Goal: Check status: Check status

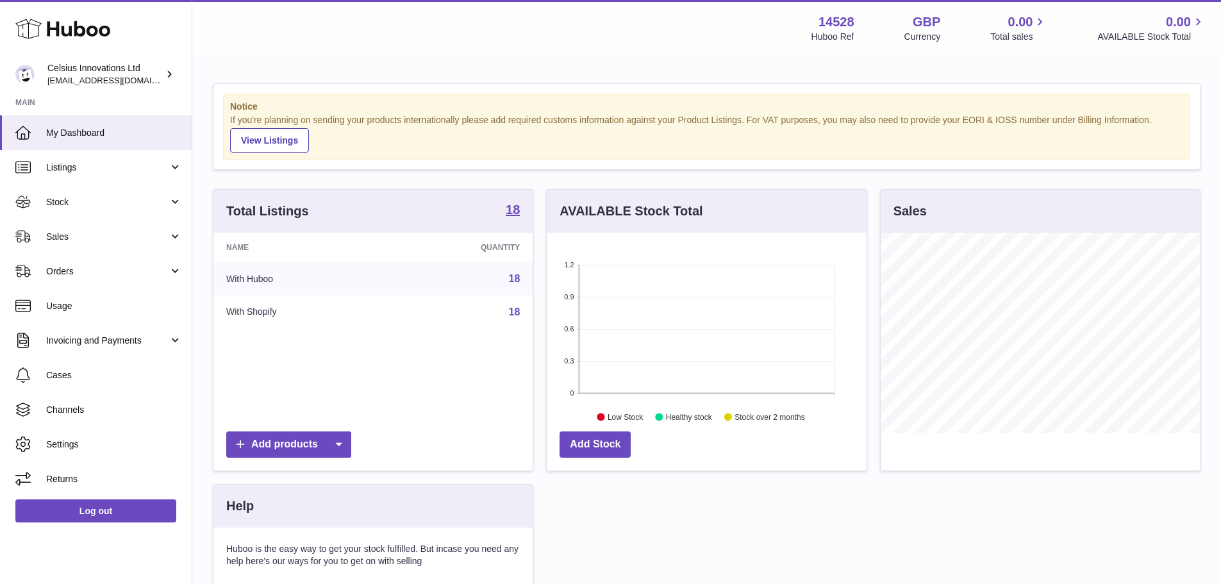
scroll to position [200, 320]
click at [66, 210] on link "Stock" at bounding box center [96, 202] width 192 height 35
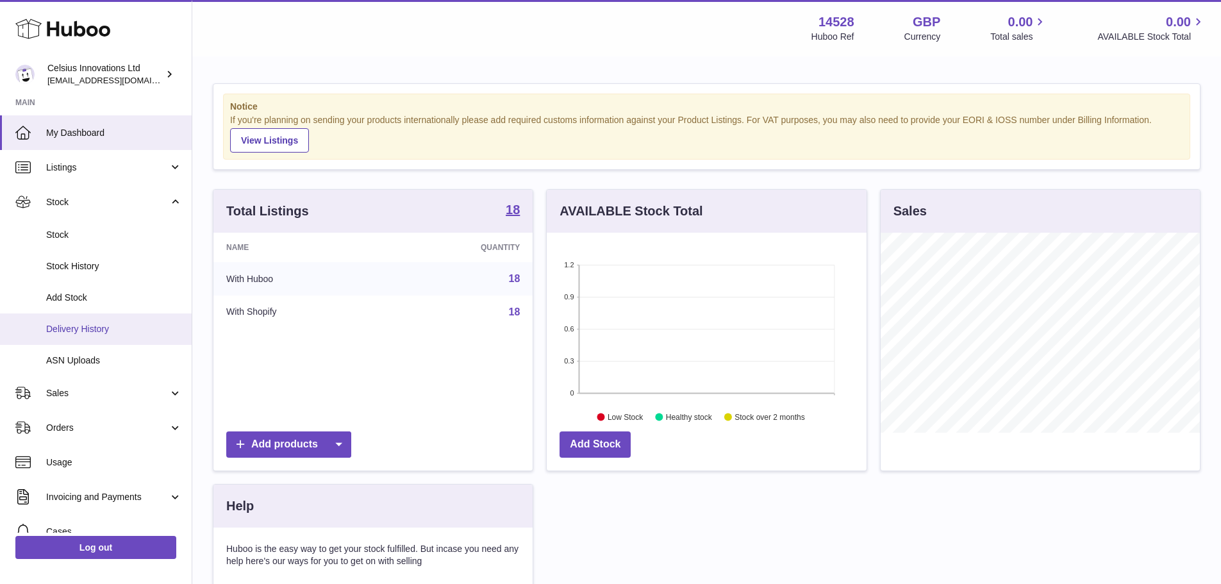
click at [83, 327] on span "Delivery History" at bounding box center [114, 329] width 136 height 12
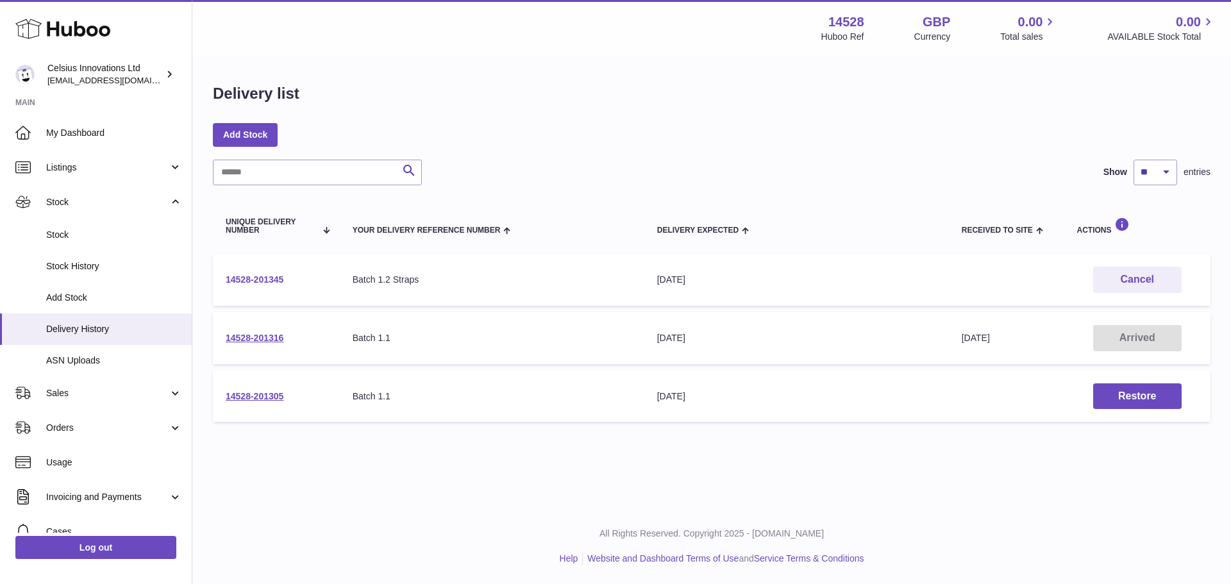
click at [244, 279] on link "14528-201345" at bounding box center [255, 279] width 58 height 10
drag, startPoint x: 256, startPoint y: 341, endPoint x: 249, endPoint y: 336, distance: 9.2
click at [249, 336] on link "14528-201316" at bounding box center [255, 338] width 58 height 10
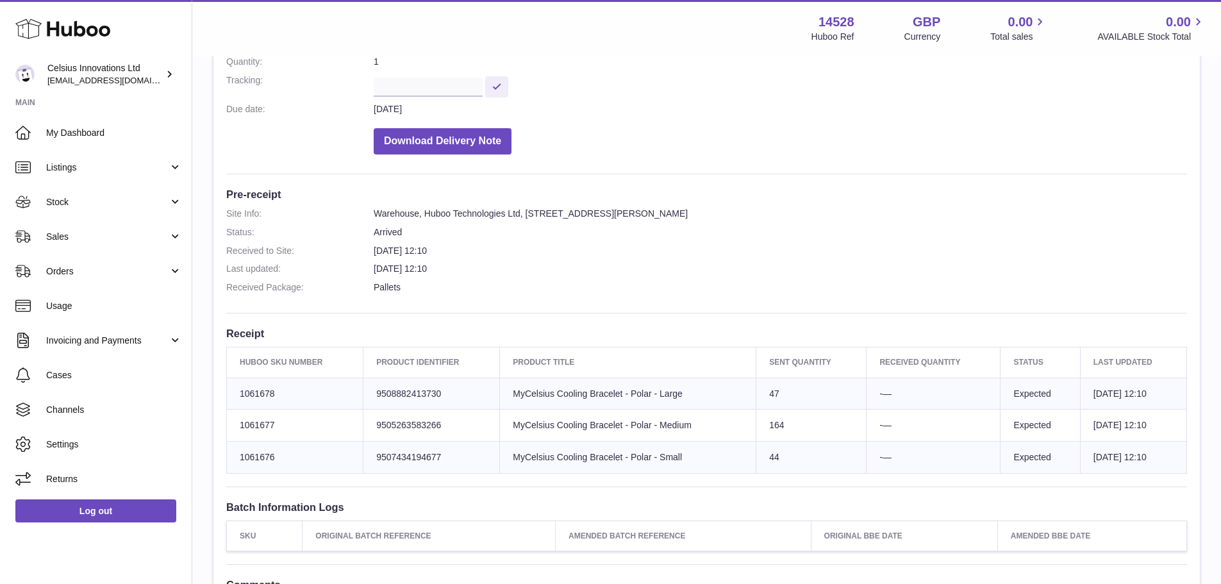
scroll to position [219, 0]
